Goal: Transaction & Acquisition: Purchase product/service

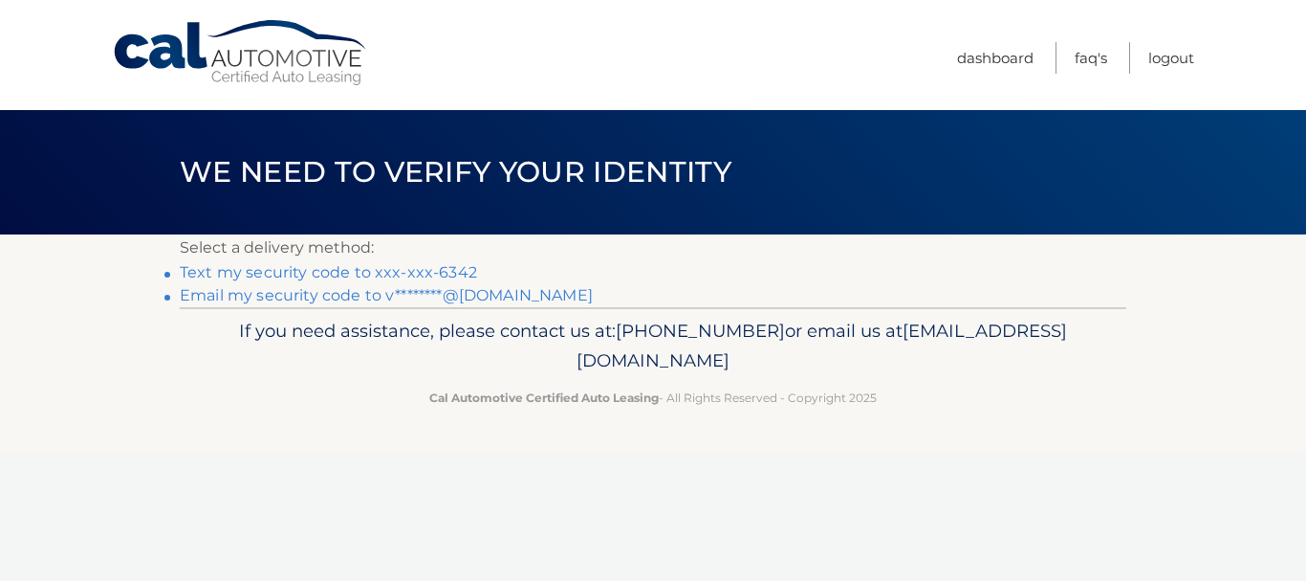
click at [435, 276] on link "Text my security code to xxx-xxx-6342" at bounding box center [328, 272] width 297 height 18
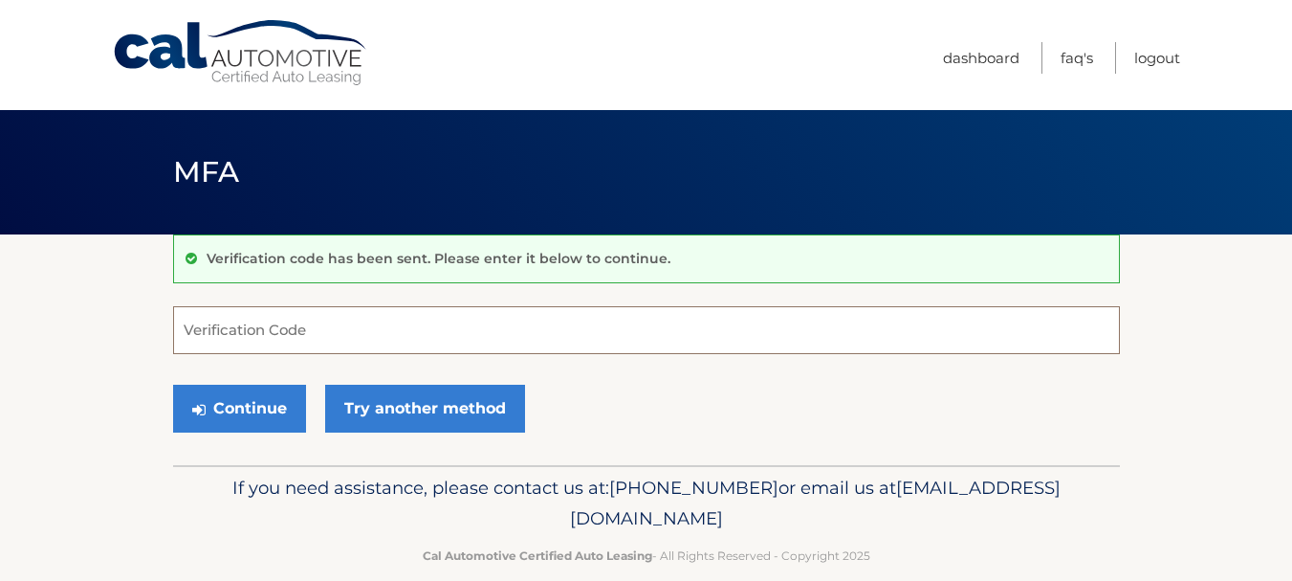
click at [388, 314] on input "Verification Code" at bounding box center [646, 330] width 947 height 48
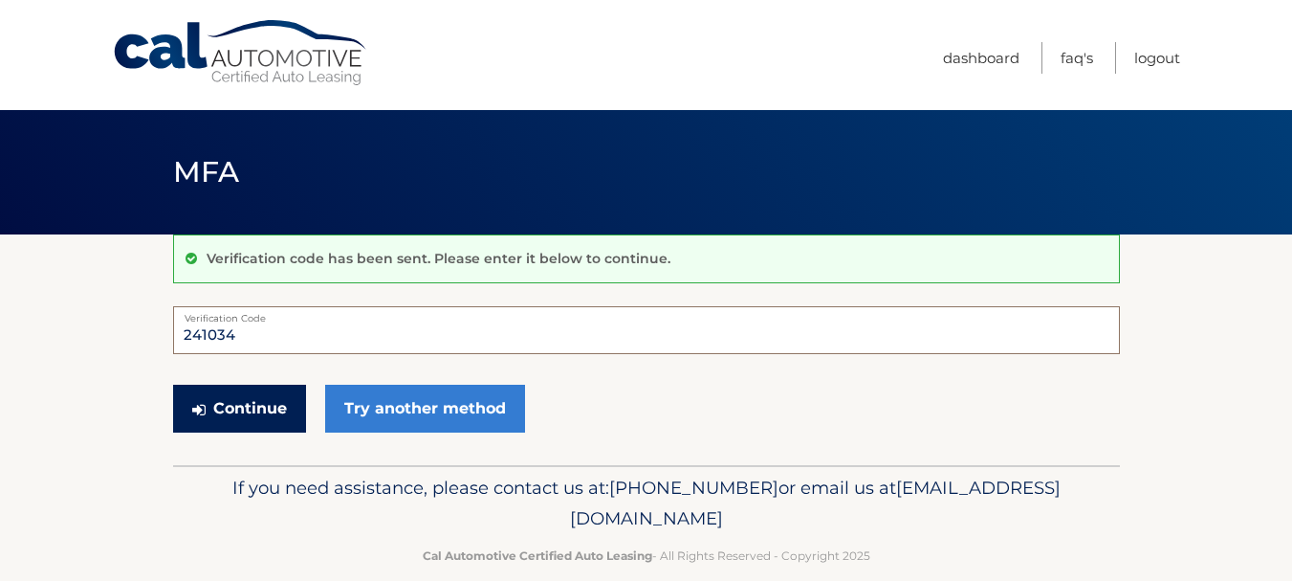
type input "241034"
click at [250, 406] on button "Continue" at bounding box center [239, 408] width 133 height 48
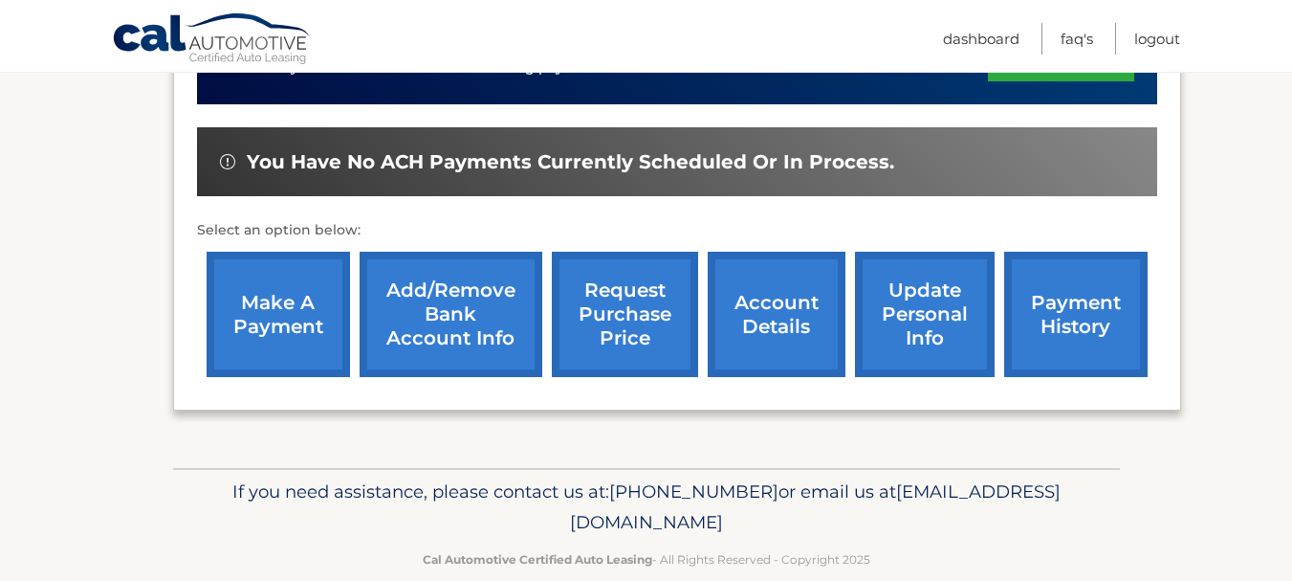
scroll to position [579, 0]
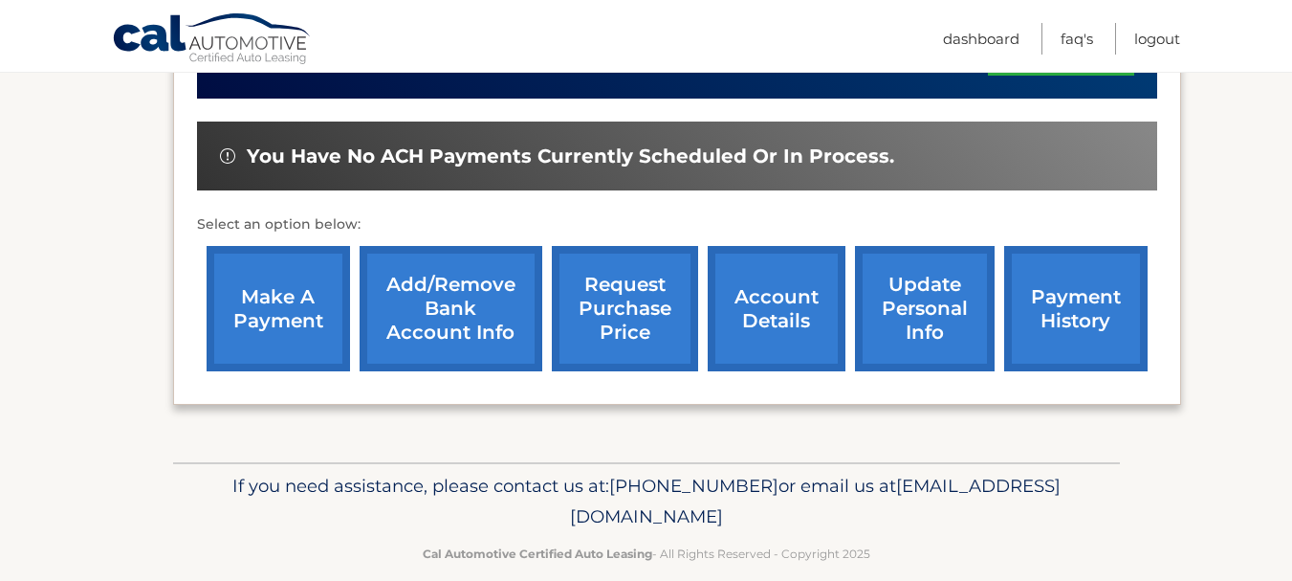
click at [310, 298] on link "make a payment" at bounding box center [278, 308] width 143 height 125
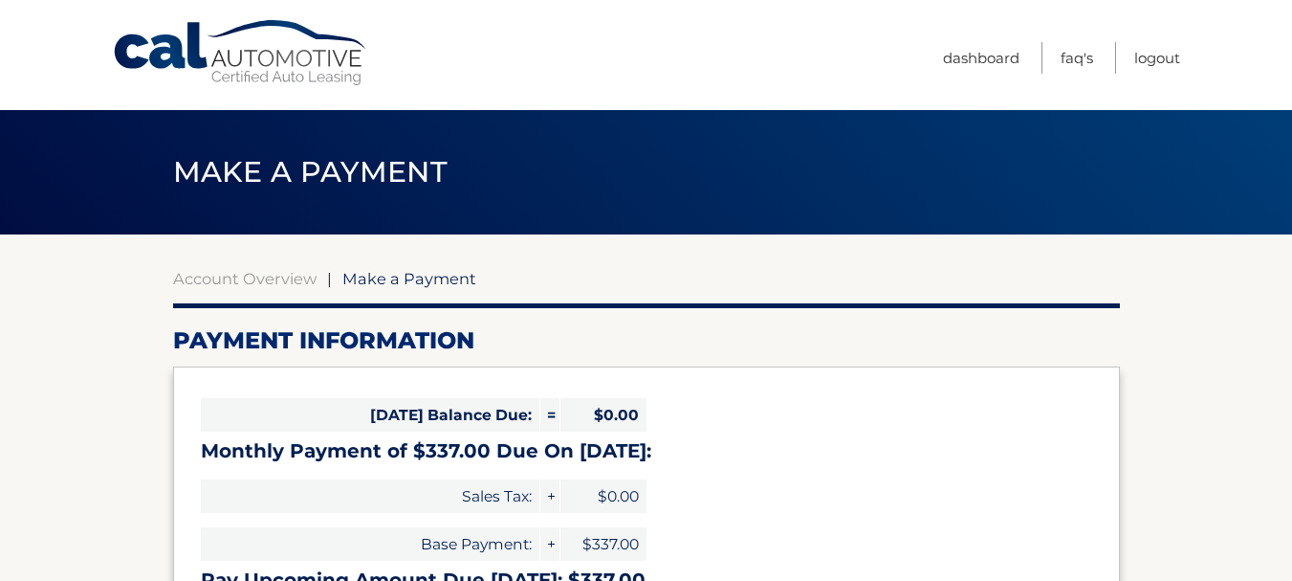
select select "N2M1M2NlMWEtYjljNC00MDZjLTg2MjUtYTk5OGNmODAwNjQ3"
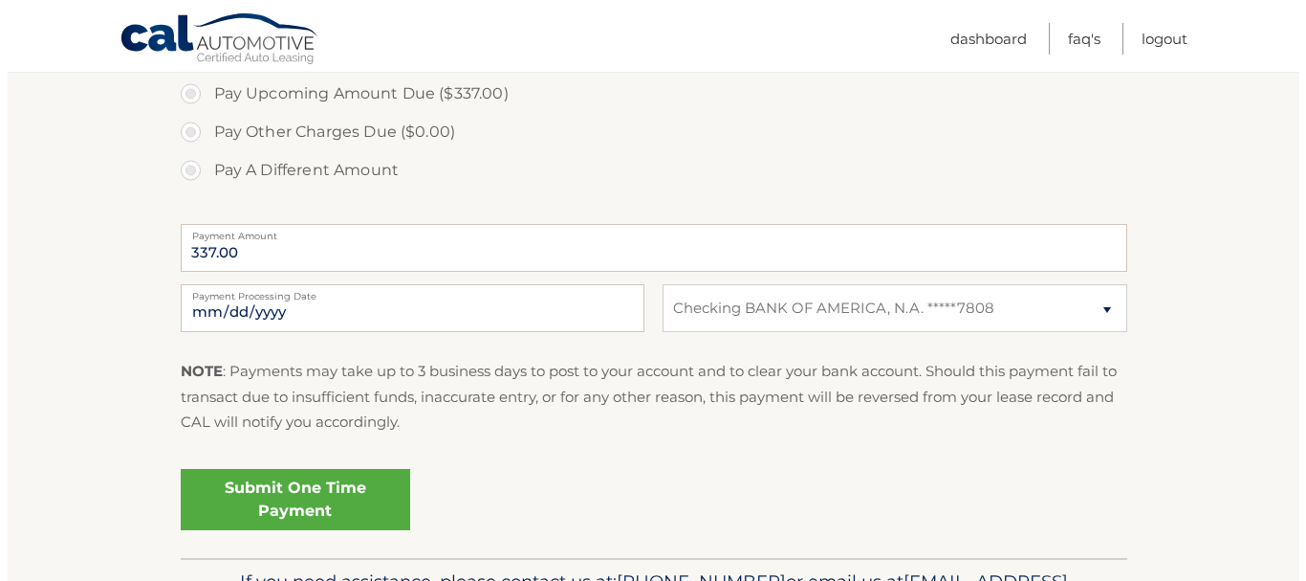
scroll to position [669, 0]
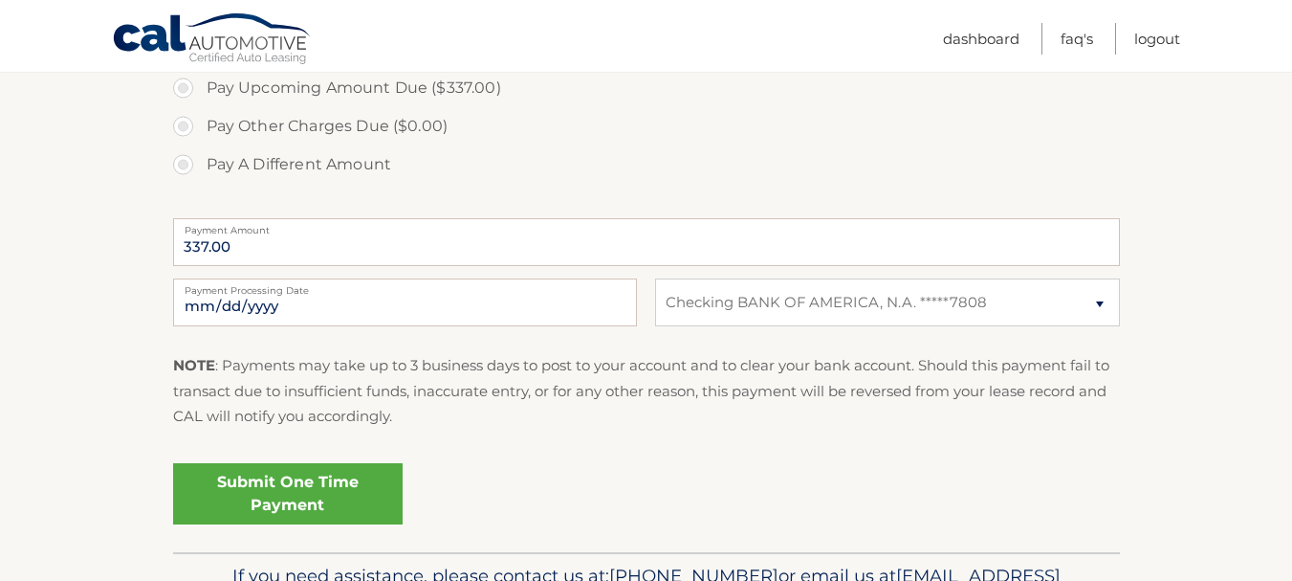
click at [307, 498] on link "Submit One Time Payment" at bounding box center [288, 493] width 230 height 61
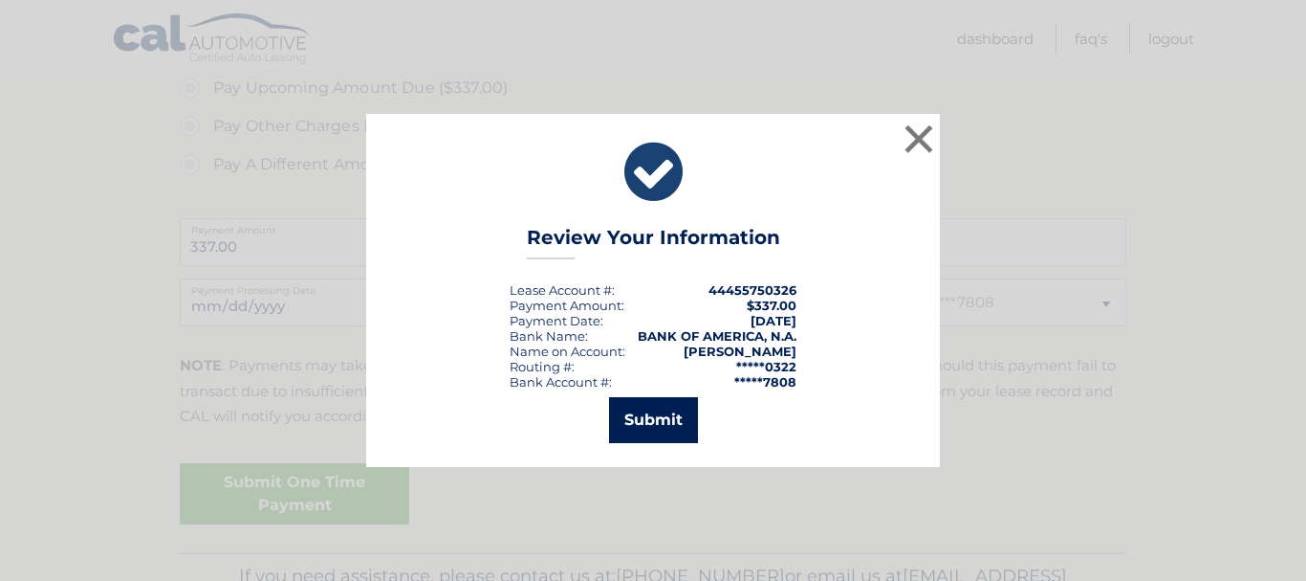
click at [630, 414] on button "Submit" at bounding box center [653, 420] width 89 height 46
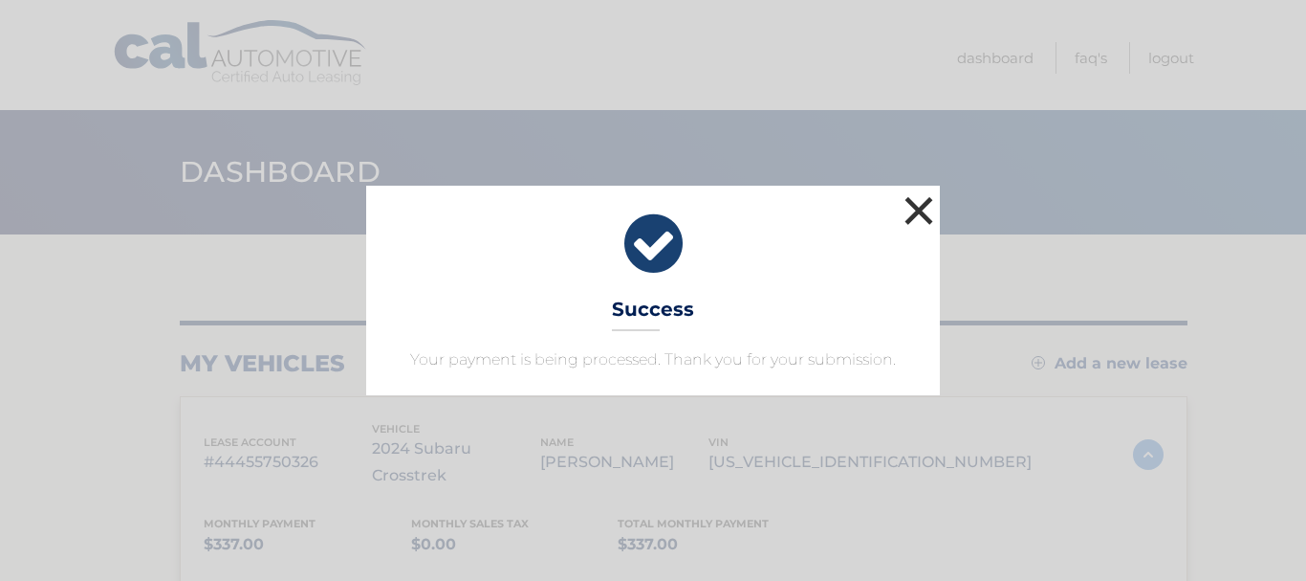
click at [908, 208] on button "×" at bounding box center [919, 210] width 38 height 38
